Goal: Check status

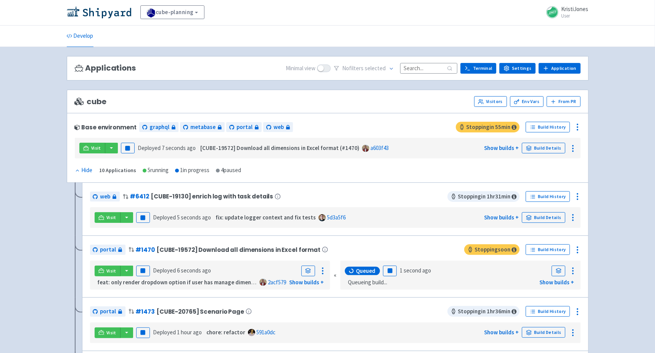
scroll to position [186, 0]
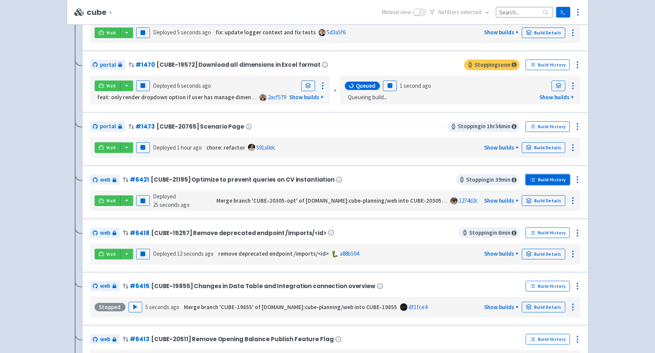
click at [563, 176] on link "Build History" at bounding box center [548, 179] width 44 height 11
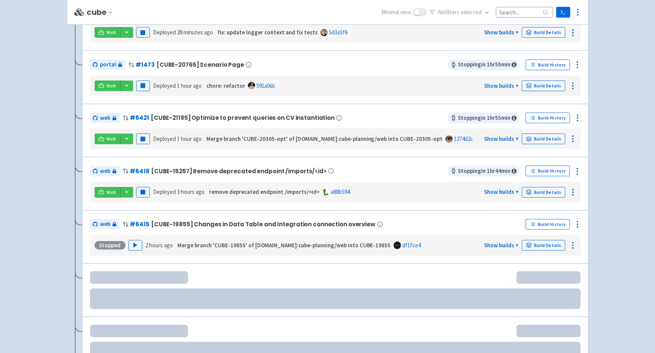
scroll to position [186, 0]
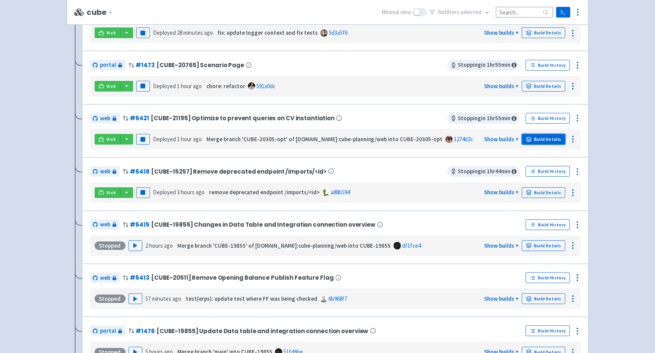
click at [540, 137] on link "Build Details" at bounding box center [543, 139] width 43 height 11
